Goal: Task Accomplishment & Management: Use online tool/utility

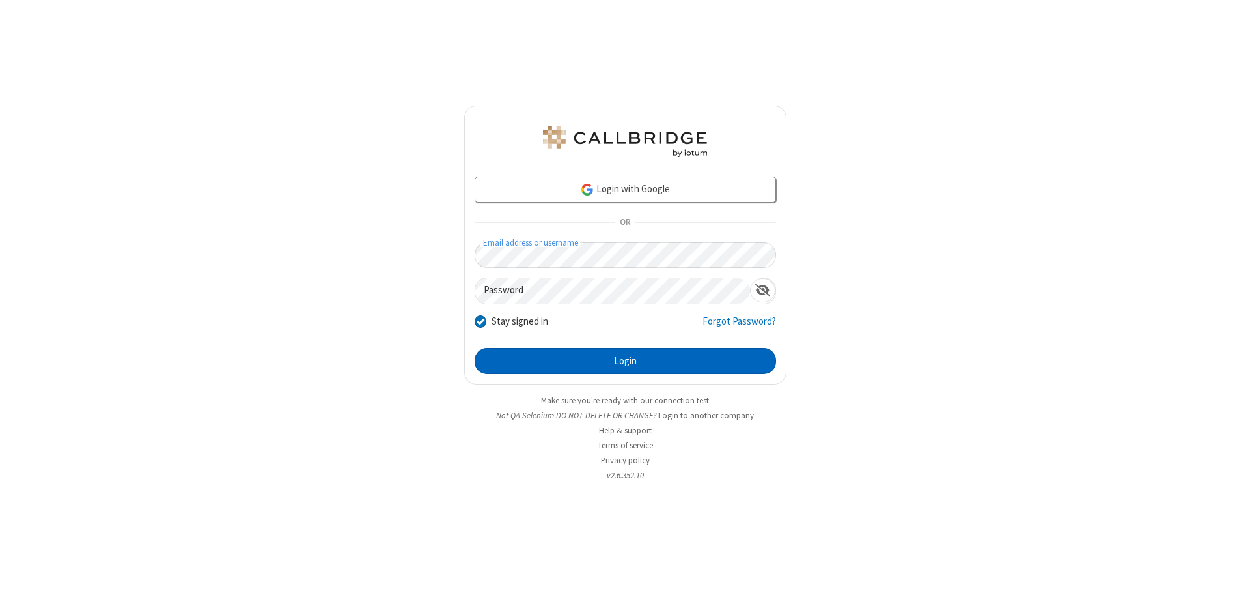
click at [625, 361] on button "Login" at bounding box center [626, 361] width 302 height 26
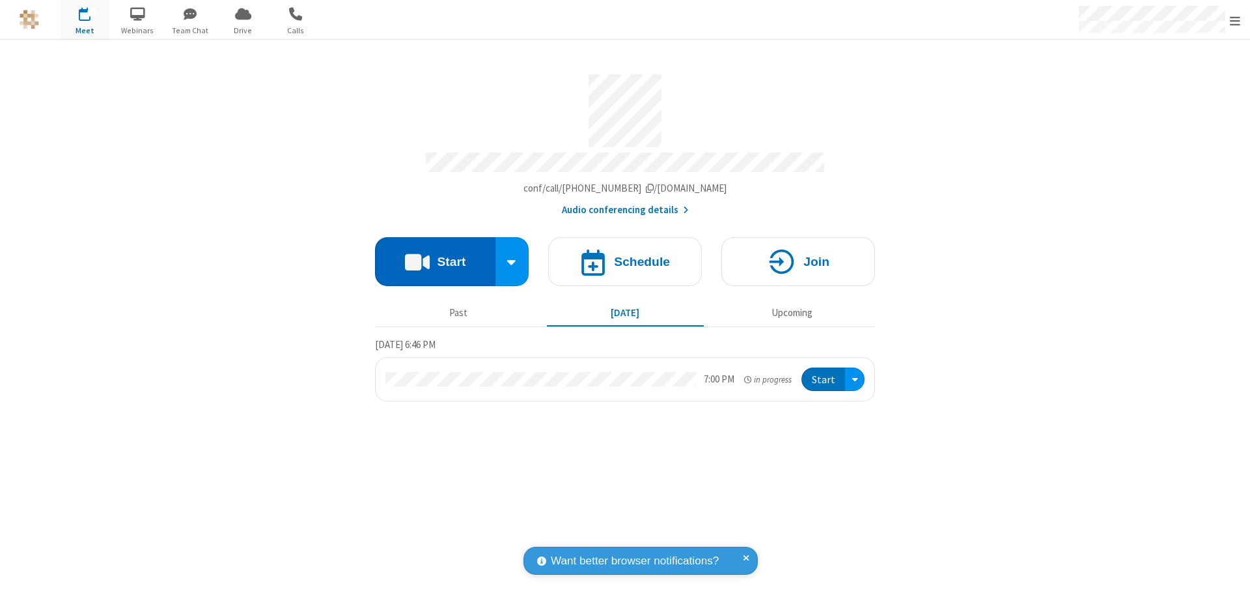
click at [435, 255] on button "Start" at bounding box center [435, 261] width 120 height 49
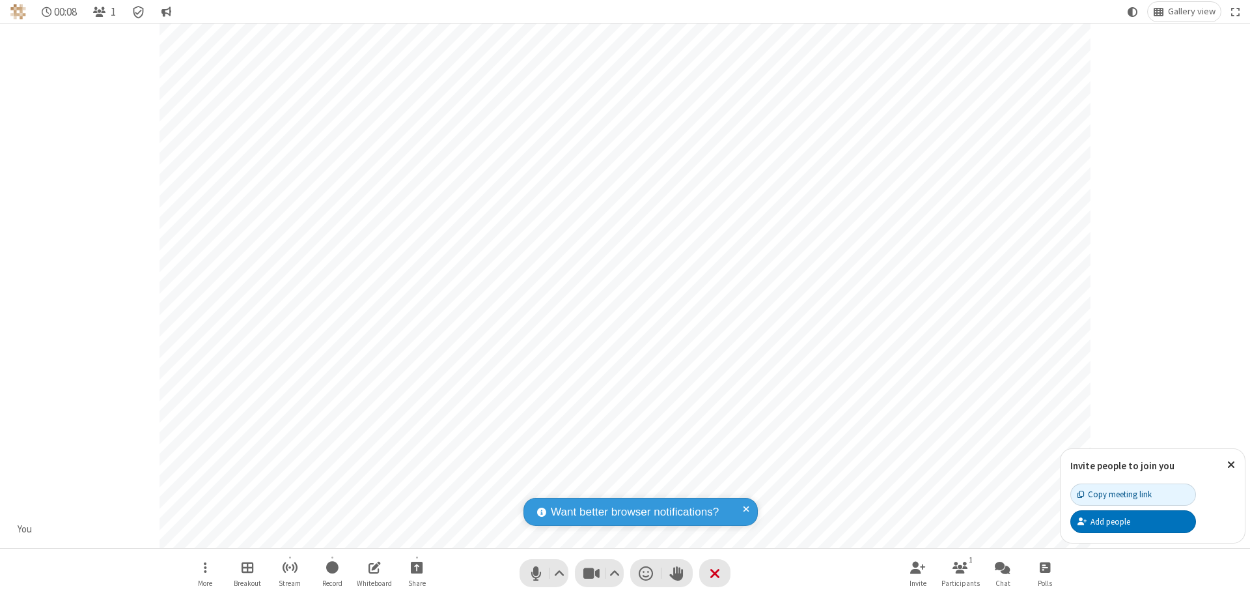
click at [961, 582] on span "Participants" at bounding box center [961, 583] width 38 height 8
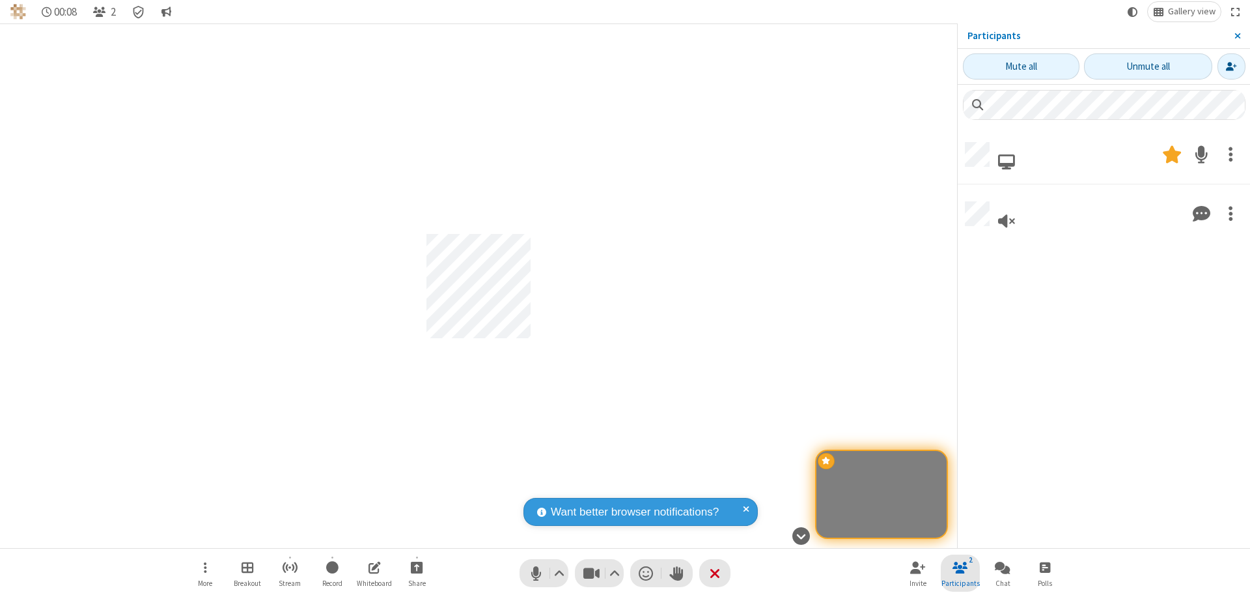
click at [1240, 36] on span "Close sidebar" at bounding box center [1238, 36] width 7 height 10
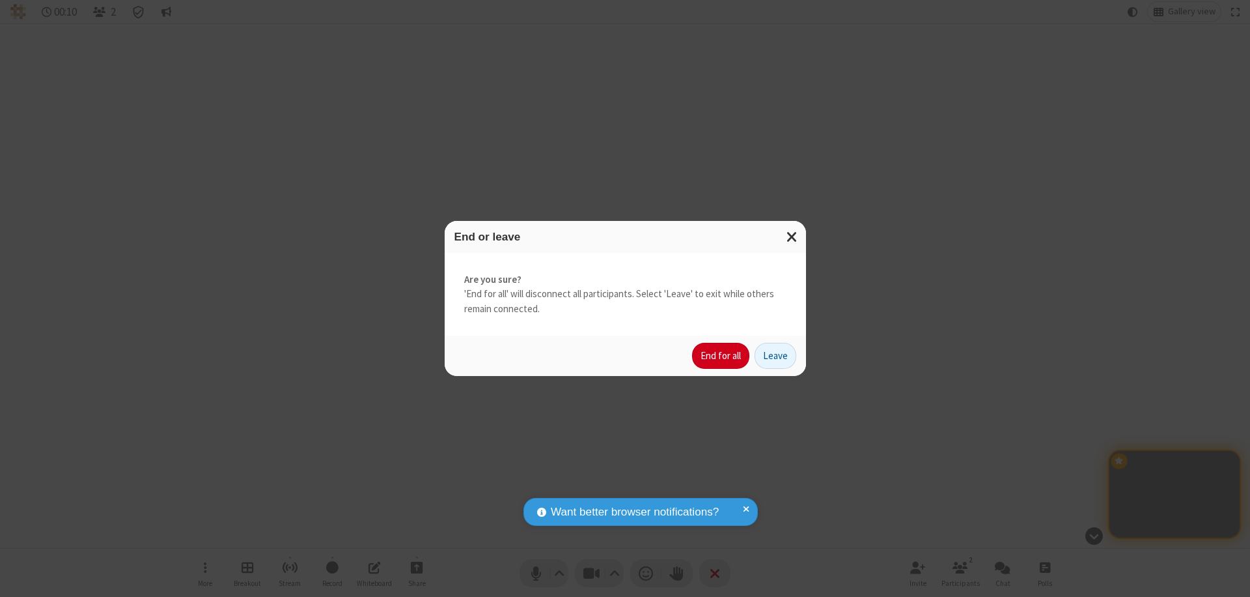
click at [722, 356] on button "End for all" at bounding box center [720, 356] width 57 height 26
